Goal: Navigation & Orientation: Find specific page/section

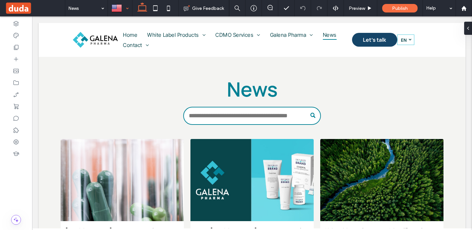
click at [128, 5] on div at bounding box center [120, 8] width 24 height 16
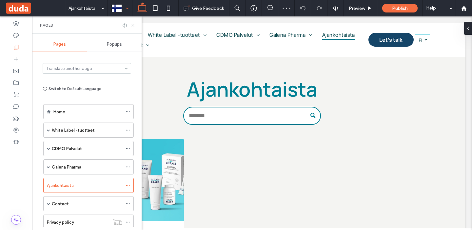
click at [133, 25] on icon at bounding box center [133, 25] width 5 height 5
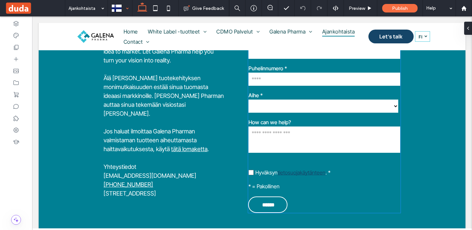
scroll to position [317, 0]
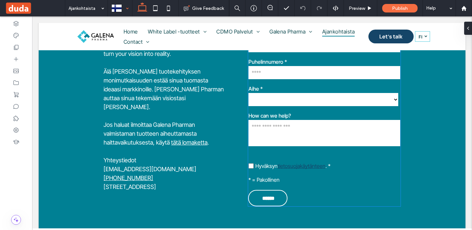
click at [338, 166] on label "Hyväksyn tietosuojakäytänteen . *" at bounding box center [325, 162] width 152 height 17
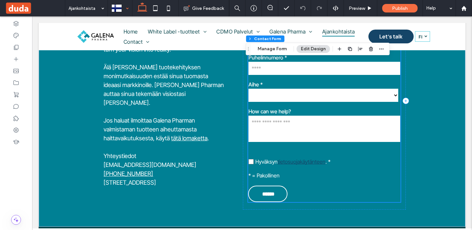
type input "*"
type input "***"
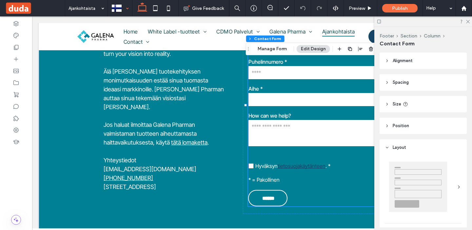
click at [334, 165] on label "Hyväksyn tietosuojakäytänteen . *" at bounding box center [325, 162] width 152 height 17
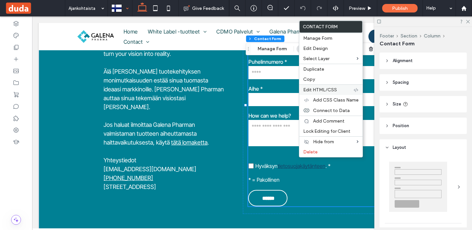
click at [324, 89] on span "Edit HTML/CSS" at bounding box center [321, 90] width 34 height 6
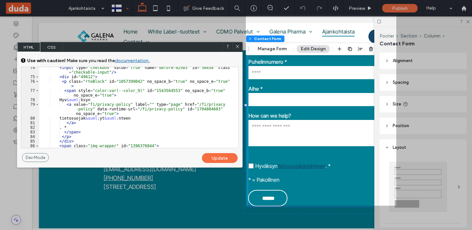
scroll to position [452, 0]
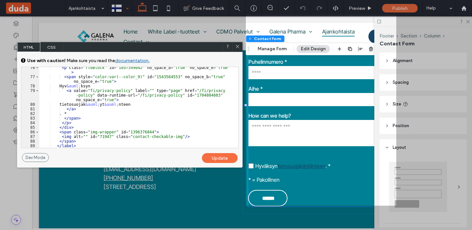
click at [117, 100] on div "< p class = "rteBlock" id = "1057399042" no_space_b = "true" no_space_e = "true…" at bounding box center [136, 112] width 194 height 94
type textarea "**"
click at [180, 124] on div "< p class = "rteBlock" id = "1057399042" no_space_b = "true" no_space_e = "true…" at bounding box center [136, 112] width 194 height 94
click at [211, 157] on div "Update" at bounding box center [220, 158] width 36 height 10
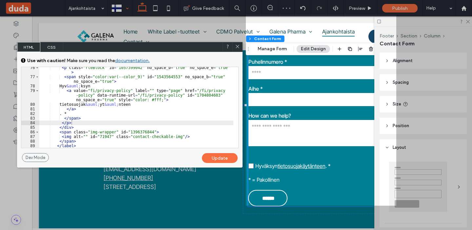
click at [240, 48] on div at bounding box center [238, 47] width 10 height 10
click at [237, 46] on icon at bounding box center [237, 46] width 5 height 5
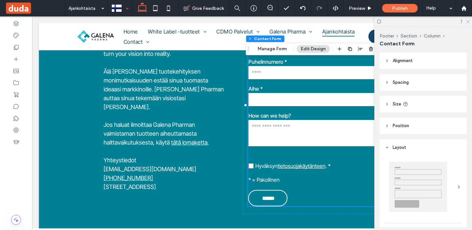
click at [469, 21] on icon at bounding box center [468, 21] width 4 height 4
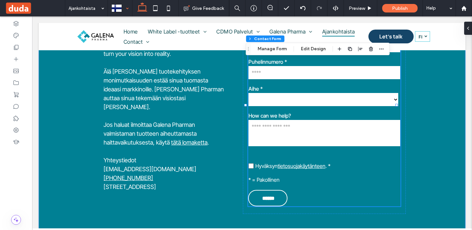
click at [82, 114] on div "**********" at bounding box center [252, 104] width 427 height 251
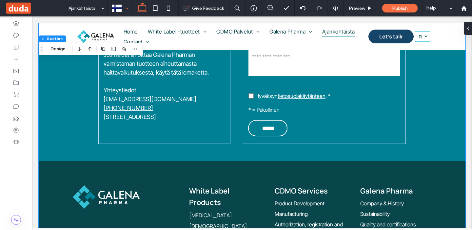
scroll to position [386, 0]
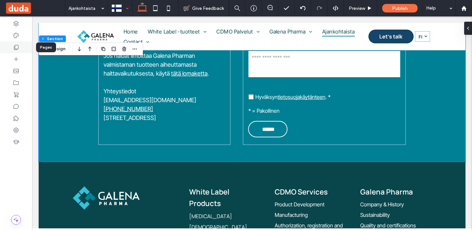
click at [13, 50] on icon at bounding box center [16, 47] width 7 height 7
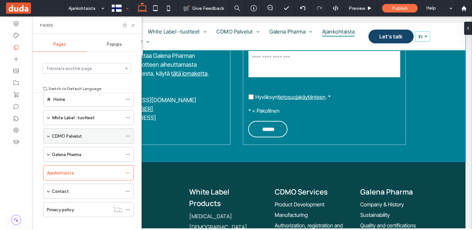
scroll to position [16, 0]
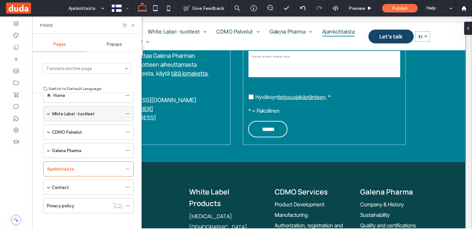
click at [50, 114] on span at bounding box center [48, 113] width 3 height 3
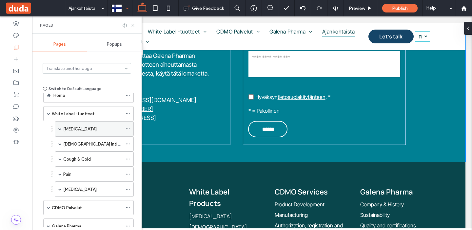
click at [82, 132] on label "[MEDICAL_DATA]" at bounding box center [79, 128] width 33 height 11
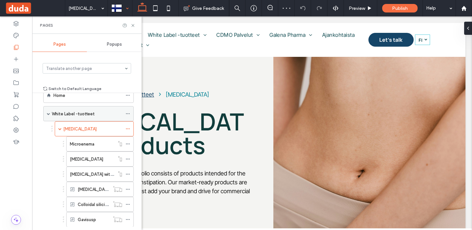
click at [48, 114] on span at bounding box center [48, 113] width 3 height 3
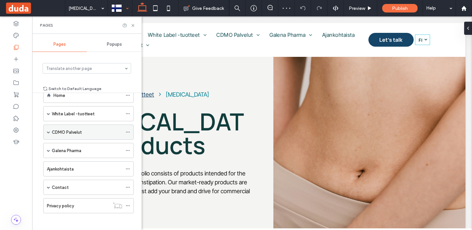
click at [49, 133] on span at bounding box center [48, 131] width 3 height 3
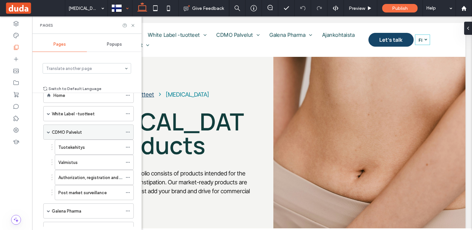
click at [128, 133] on icon at bounding box center [128, 132] width 5 height 5
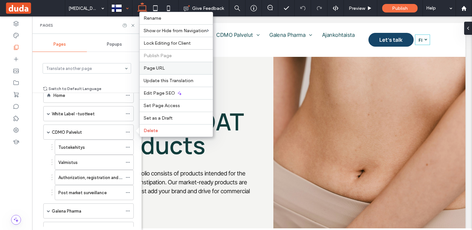
click at [167, 68] on label "Page URL" at bounding box center [176, 68] width 65 height 6
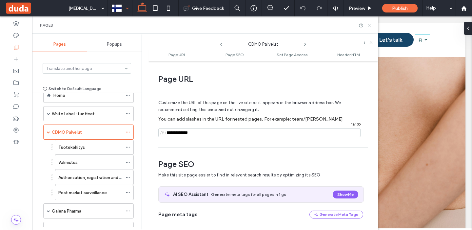
click at [370, 26] on use at bounding box center [369, 25] width 3 height 3
